Goal: Information Seeking & Learning: Check status

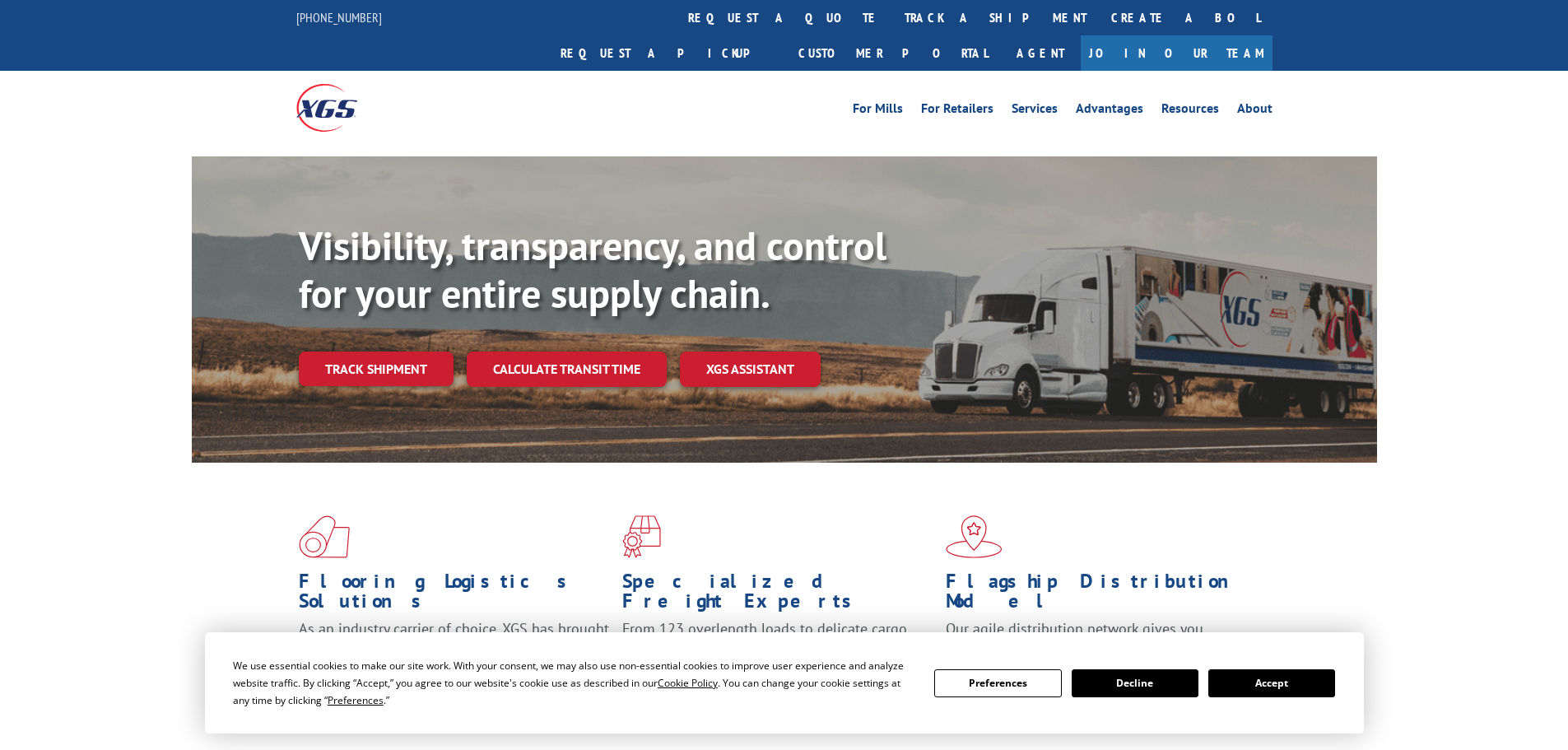
drag, startPoint x: 696, startPoint y: 12, endPoint x: 710, endPoint y: 114, distance: 103.0
click at [893, 12] on link "track a shipment" at bounding box center [996, 18] width 207 height 36
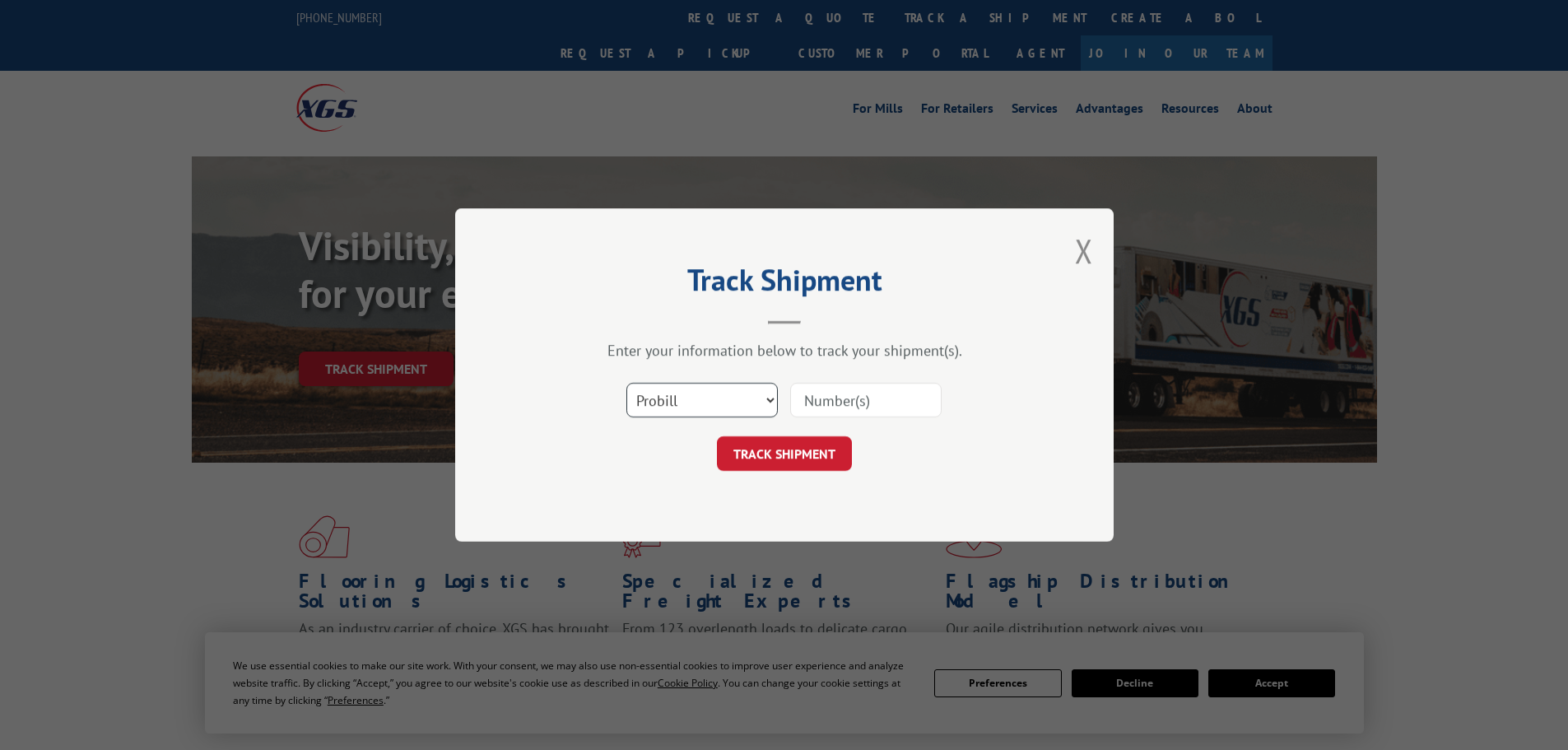
click at [672, 408] on select "Select category... Probill BOL PO" at bounding box center [702, 400] width 152 height 35
select select "po"
click at [626, 383] on select "Select category... Probill BOL PO" at bounding box center [702, 400] width 152 height 35
click at [837, 402] on input at bounding box center [865, 400] width 152 height 35
type input "294618776"
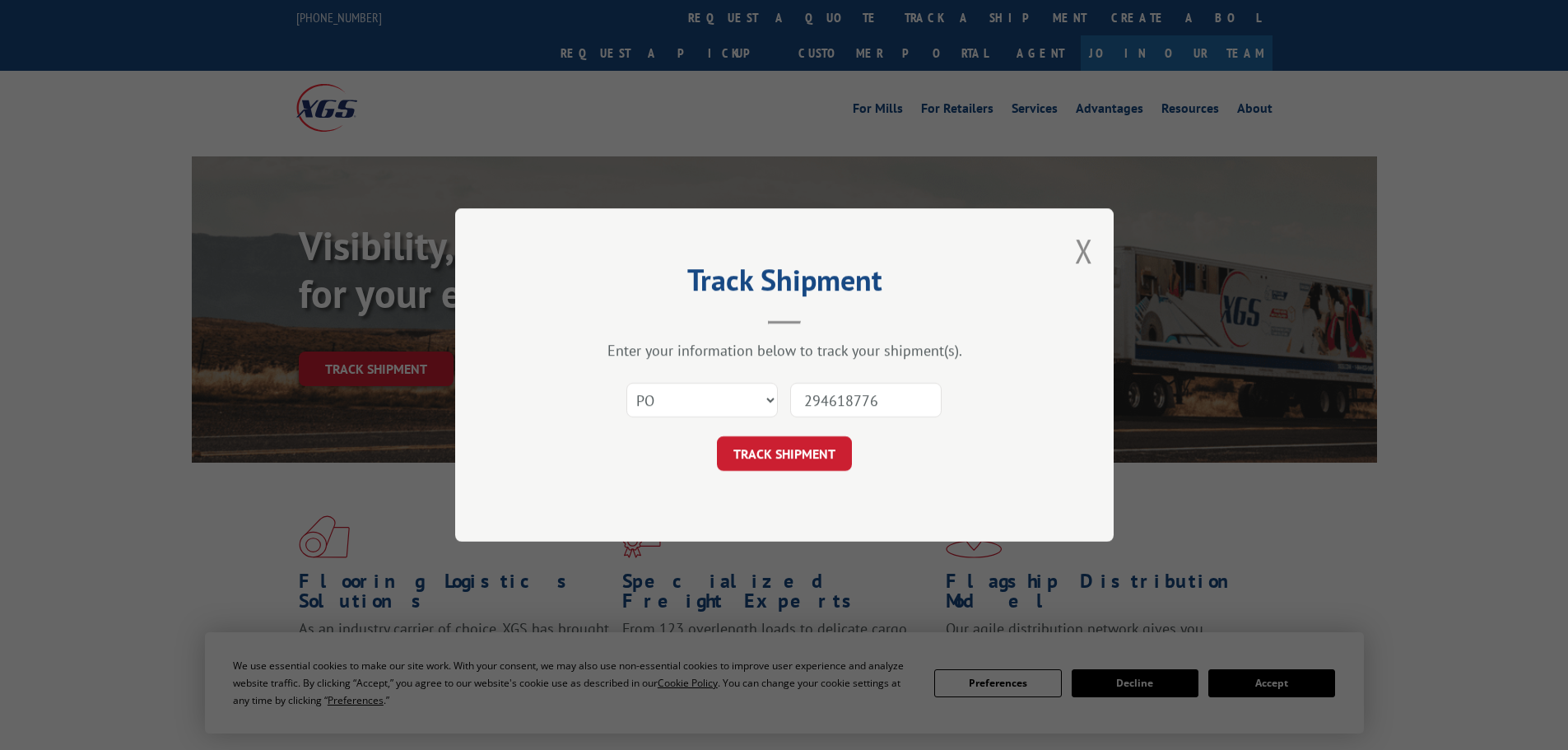
click button "TRACK SHIPMENT" at bounding box center [784, 453] width 135 height 35
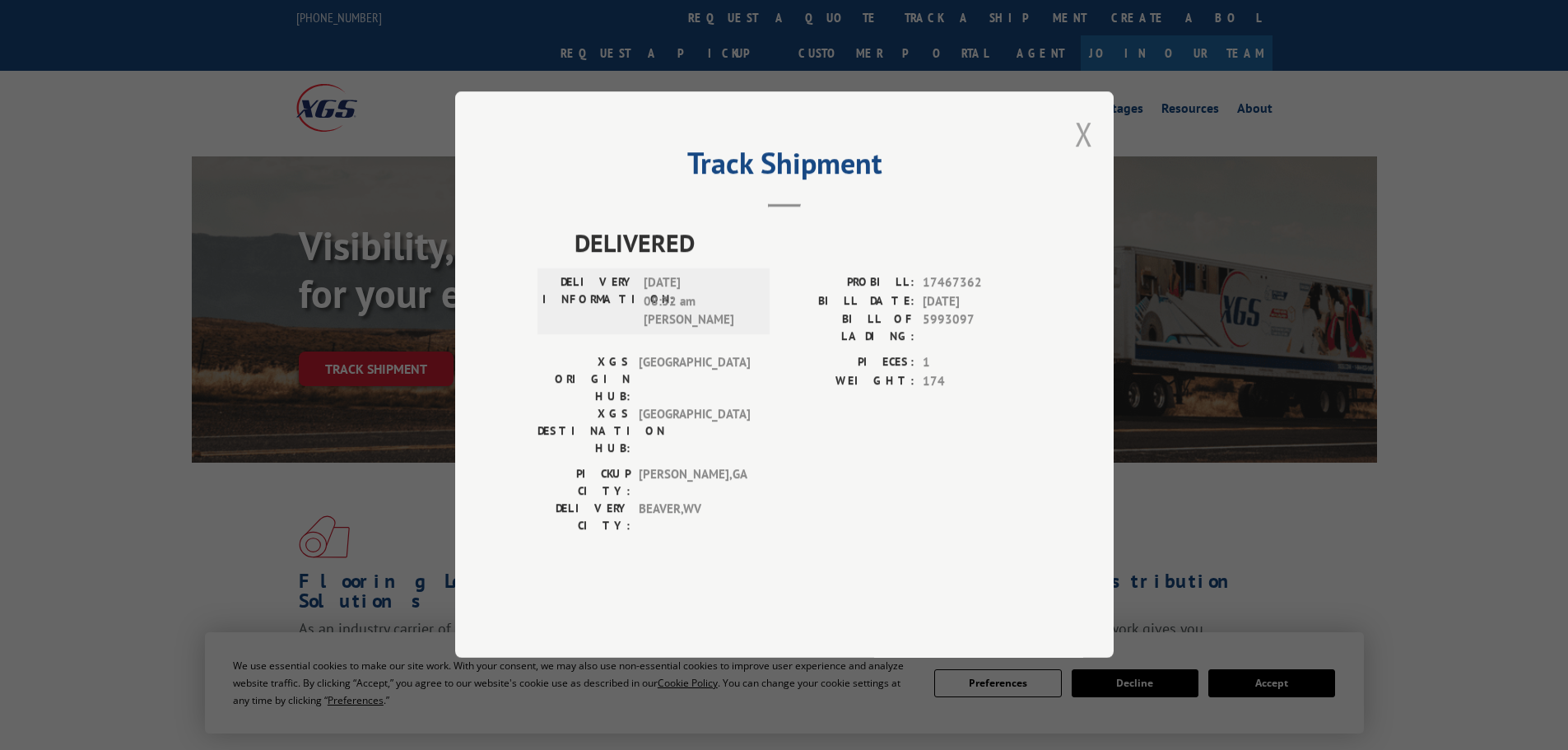
click at [1079, 155] on button "Close modal" at bounding box center [1084, 133] width 18 height 43
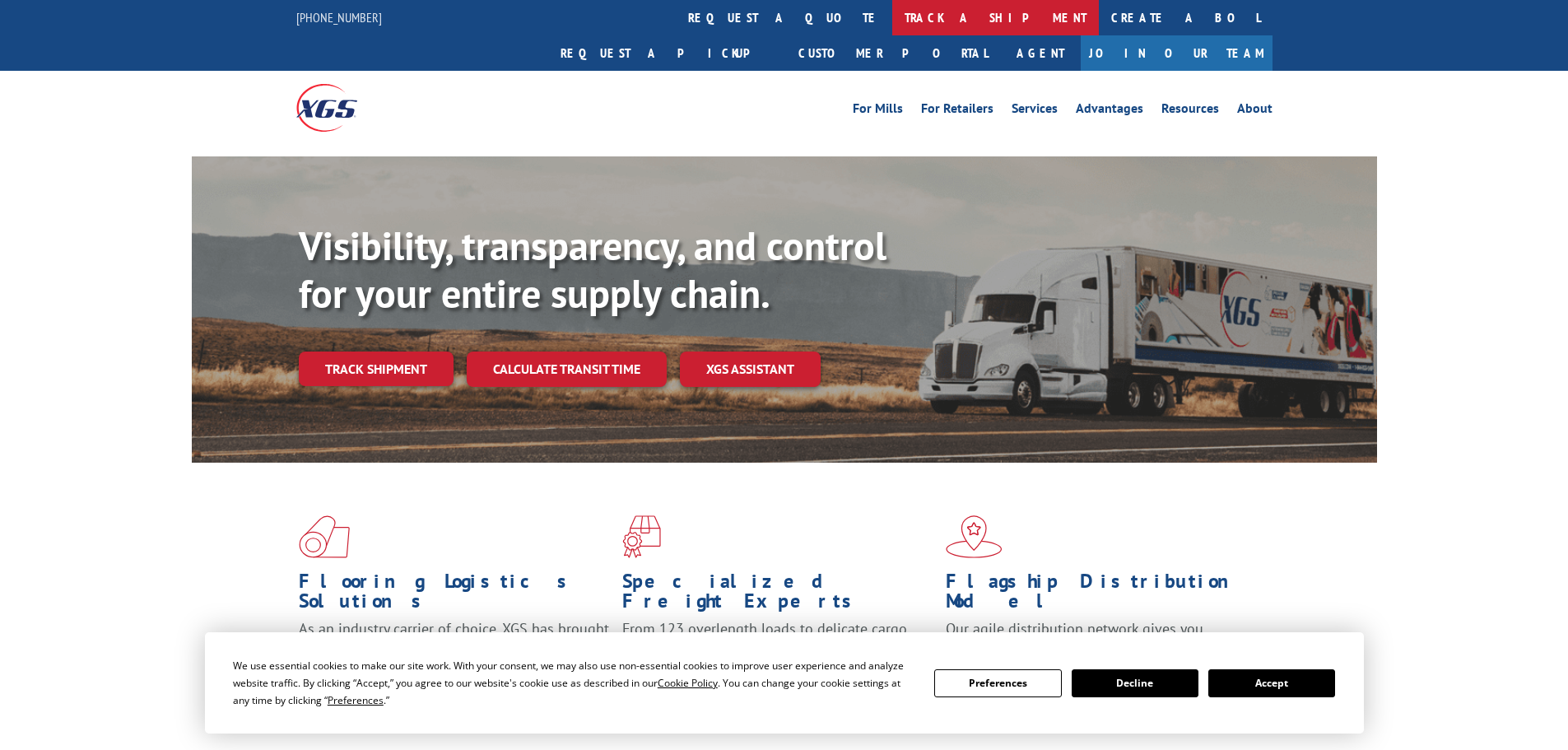
click at [893, 17] on link "track a shipment" at bounding box center [996, 18] width 207 height 36
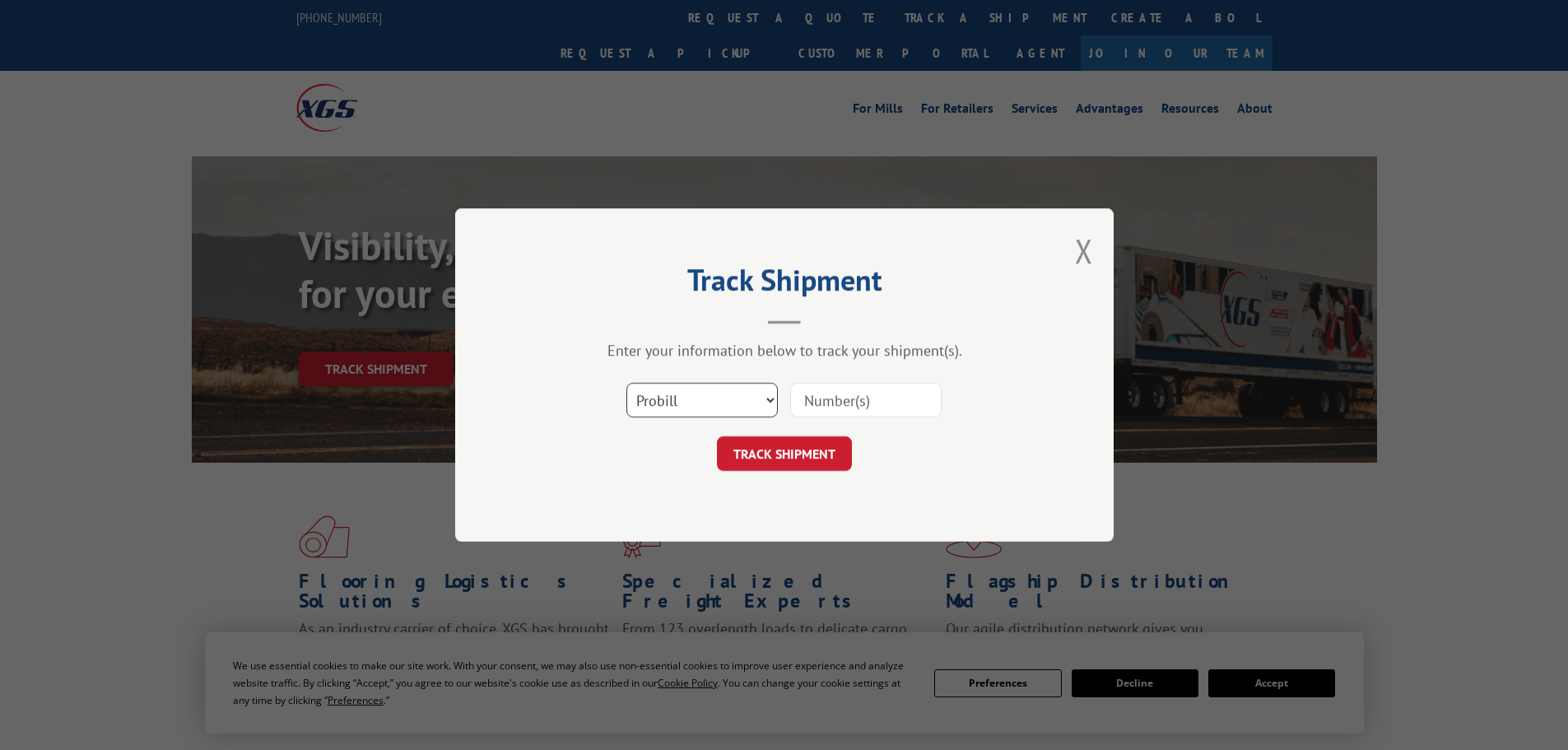
click at [725, 400] on select "Select category... Probill BOL PO" at bounding box center [702, 400] width 152 height 35
select select "po"
click at [626, 383] on select "Select category... Probill BOL PO" at bounding box center [702, 400] width 152 height 35
click at [848, 402] on input at bounding box center [865, 400] width 152 height 35
type input "294524770"
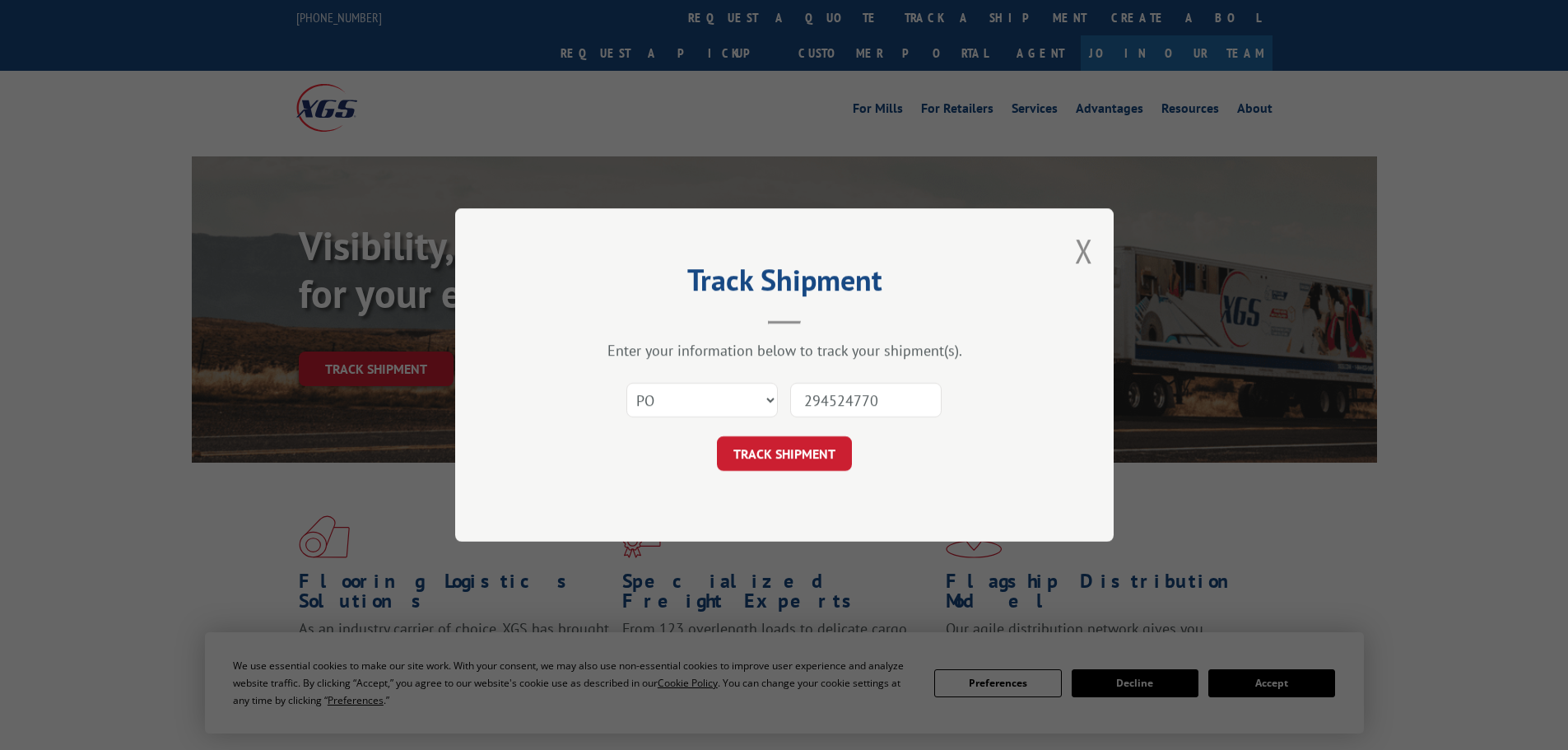
click button "TRACK SHIPMENT" at bounding box center [784, 453] width 135 height 35
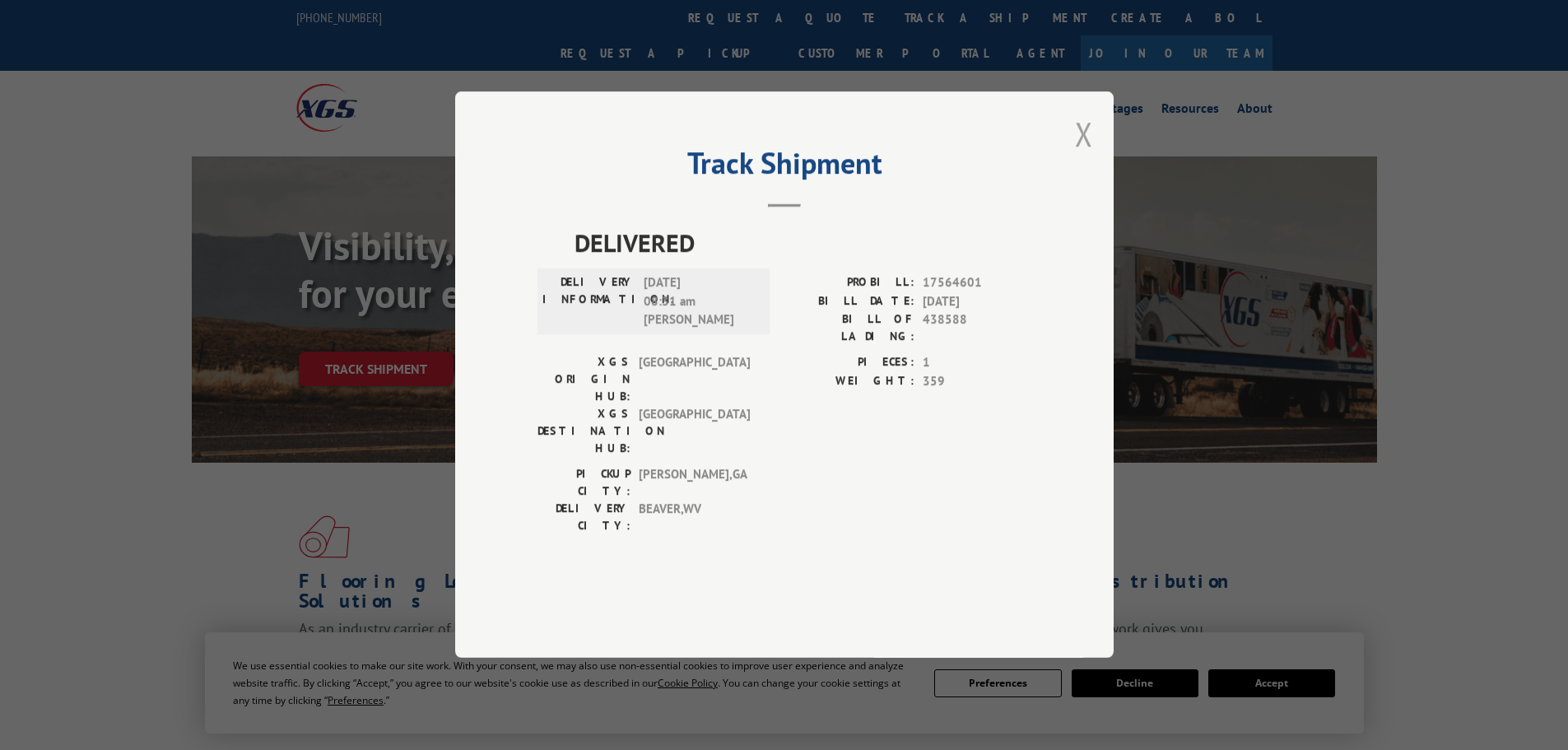
click at [1080, 155] on button "Close modal" at bounding box center [1084, 133] width 18 height 43
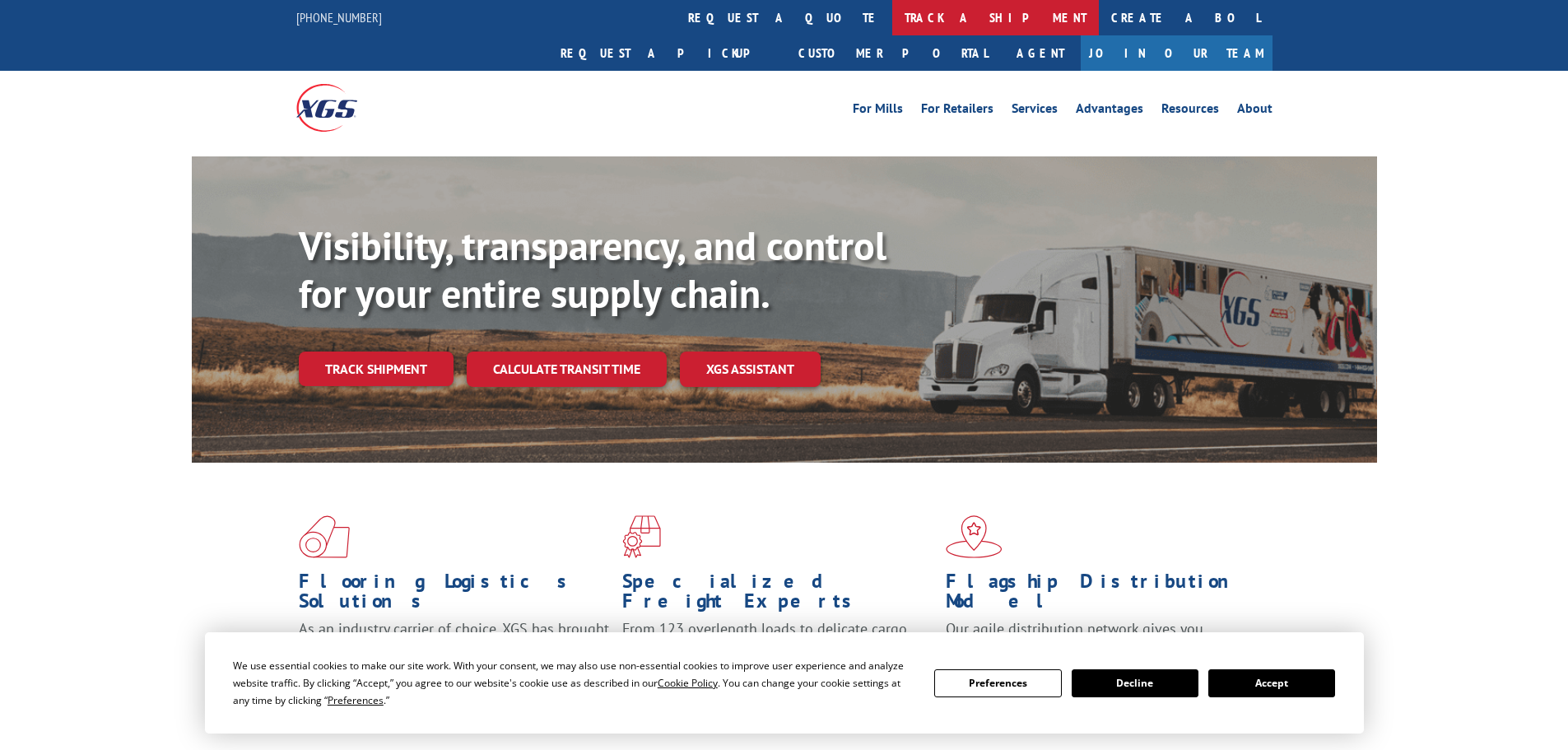
click at [893, 7] on link "track a shipment" at bounding box center [996, 18] width 207 height 36
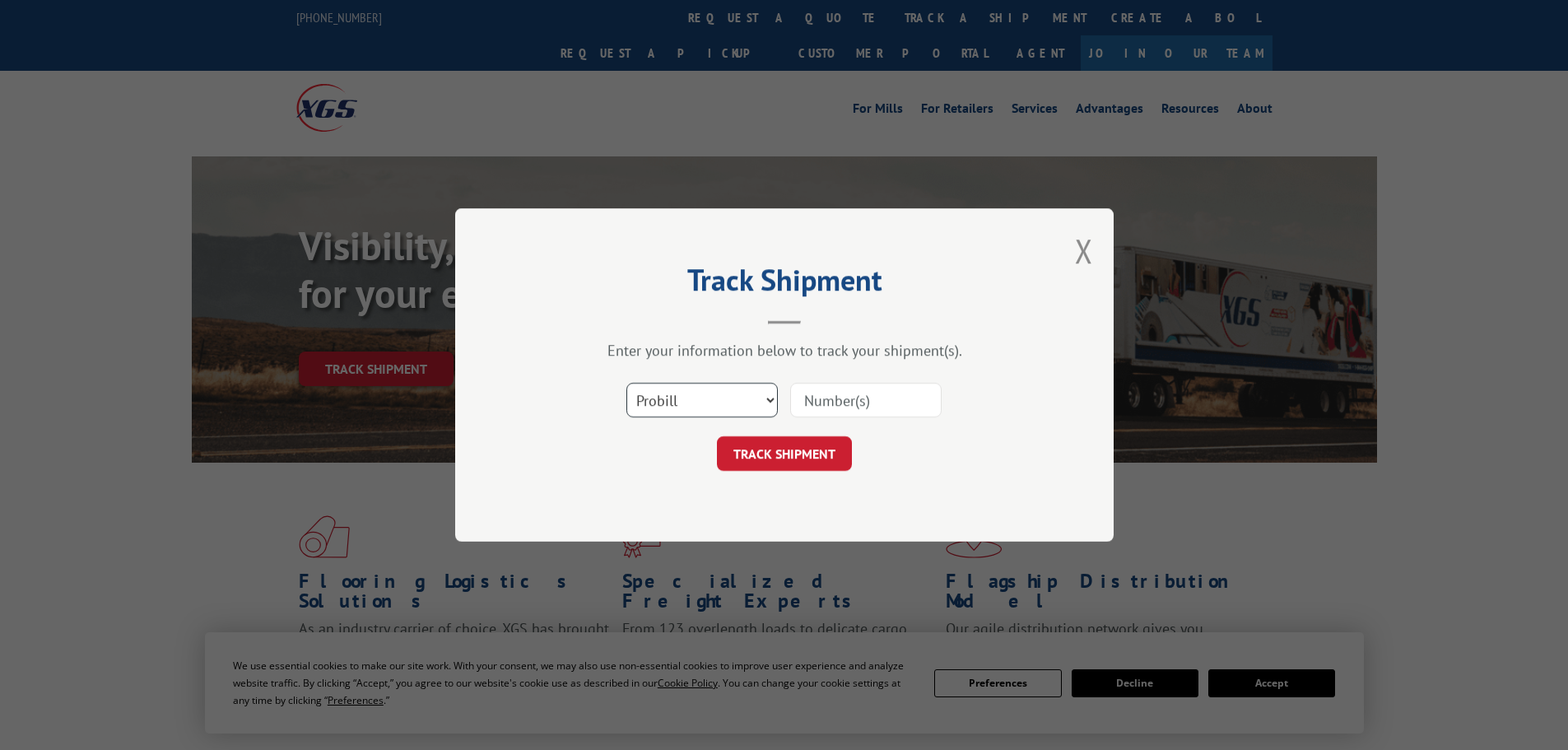
click at [762, 395] on select "Select category... Probill BOL PO" at bounding box center [702, 400] width 152 height 35
select select "po"
click at [626, 383] on select "Select category... Probill BOL PO" at bounding box center [702, 400] width 152 height 35
click at [831, 394] on input at bounding box center [865, 400] width 152 height 35
type input "294665971"
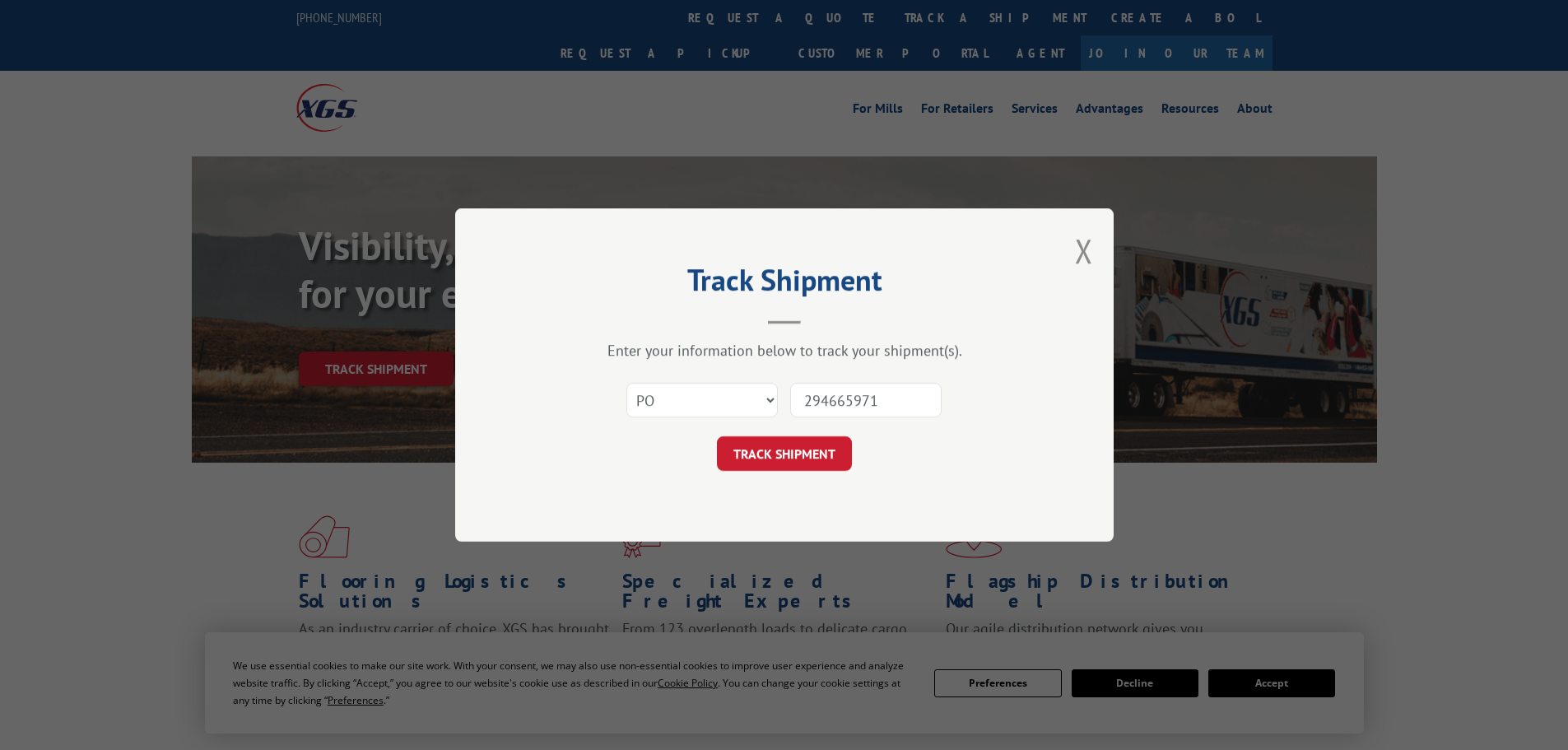
click button "TRACK SHIPMENT" at bounding box center [784, 453] width 135 height 35
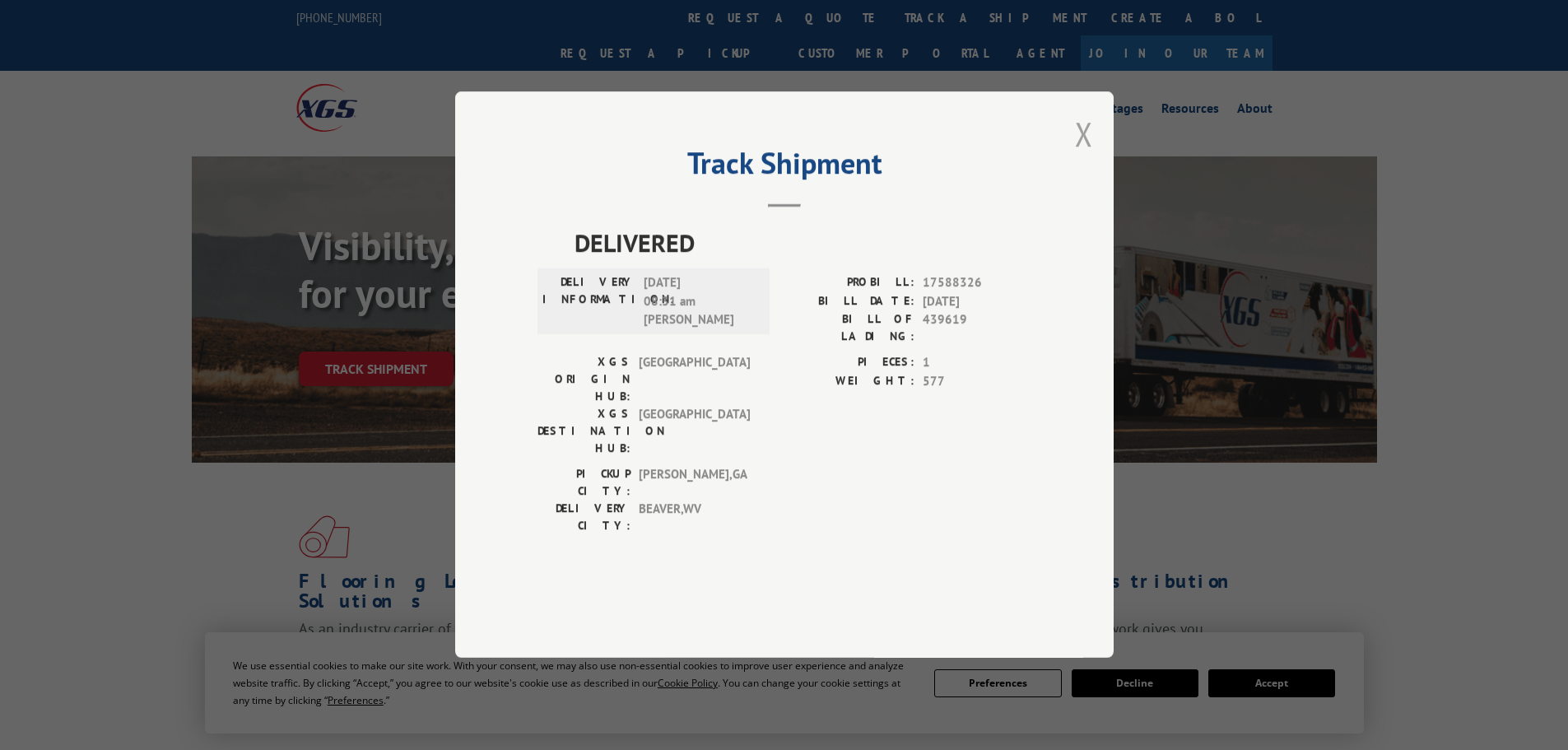
click at [1080, 155] on button "Close modal" at bounding box center [1084, 133] width 18 height 43
